Goal: Task Accomplishment & Management: Complete application form

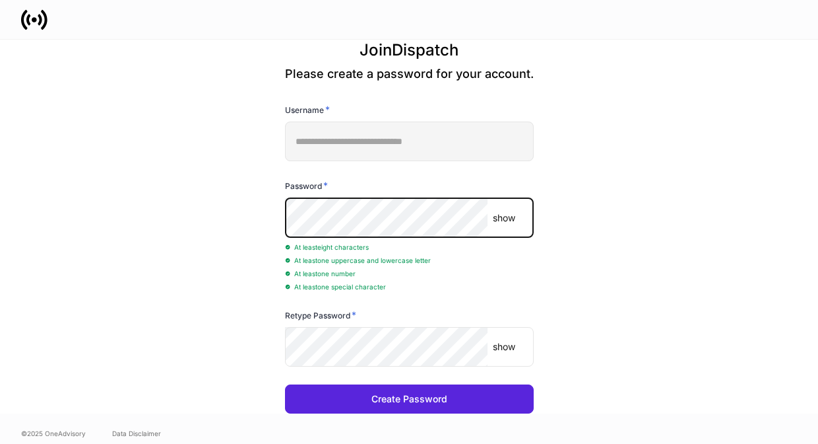
click at [519, 278] on div "At least one number" at bounding box center [409, 272] width 249 height 13
click at [263, 215] on div "**********" at bounding box center [409, 227] width 708 height 374
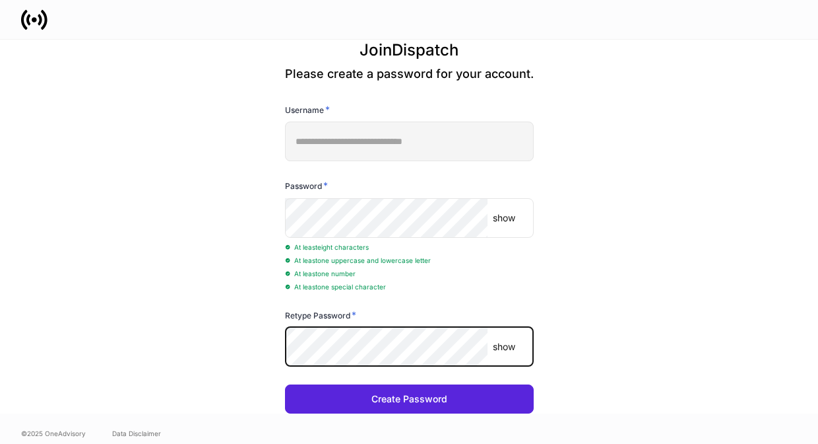
click at [585, 344] on div "**********" at bounding box center [409, 227] width 708 height 374
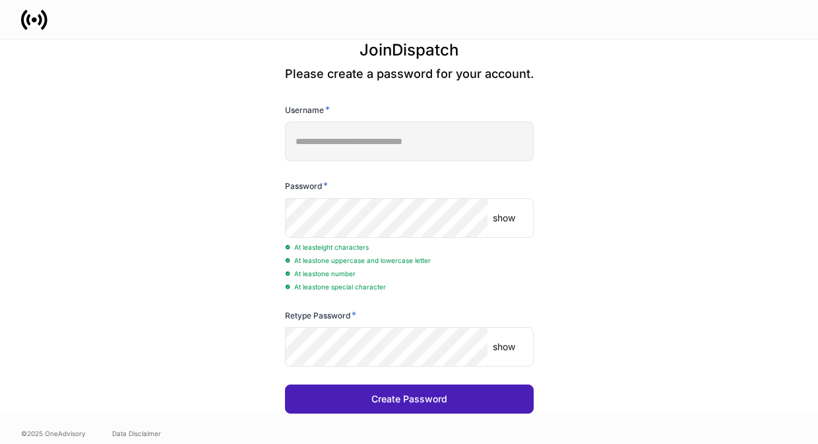
click at [464, 405] on button "Create Password" at bounding box center [409, 398] width 249 height 29
